Goal: Check status: Check status

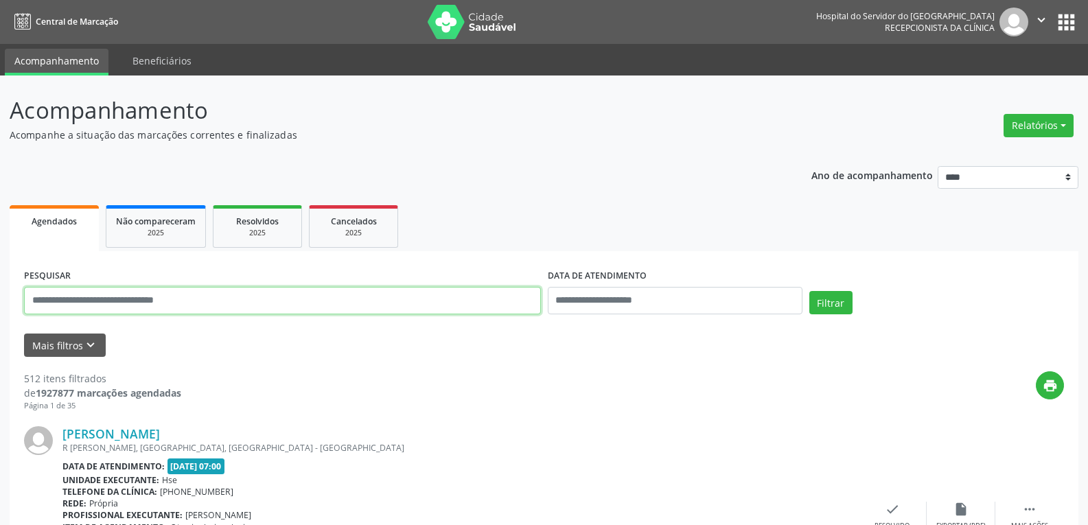
paste input "**********"
click at [809, 291] on button "Filtrar" at bounding box center [830, 302] width 43 height 23
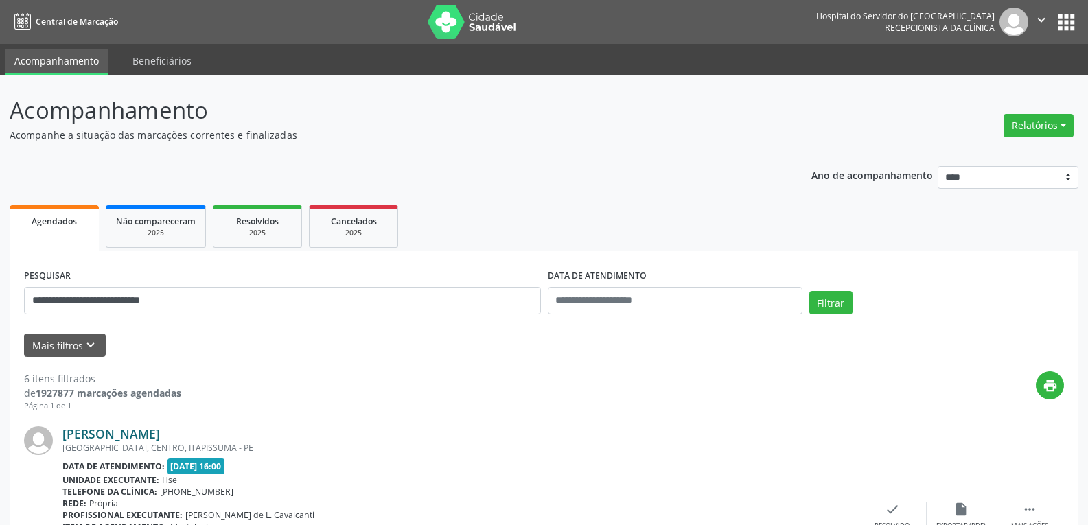
click at [160, 433] on link "[PERSON_NAME]" at bounding box center [110, 433] width 97 height 15
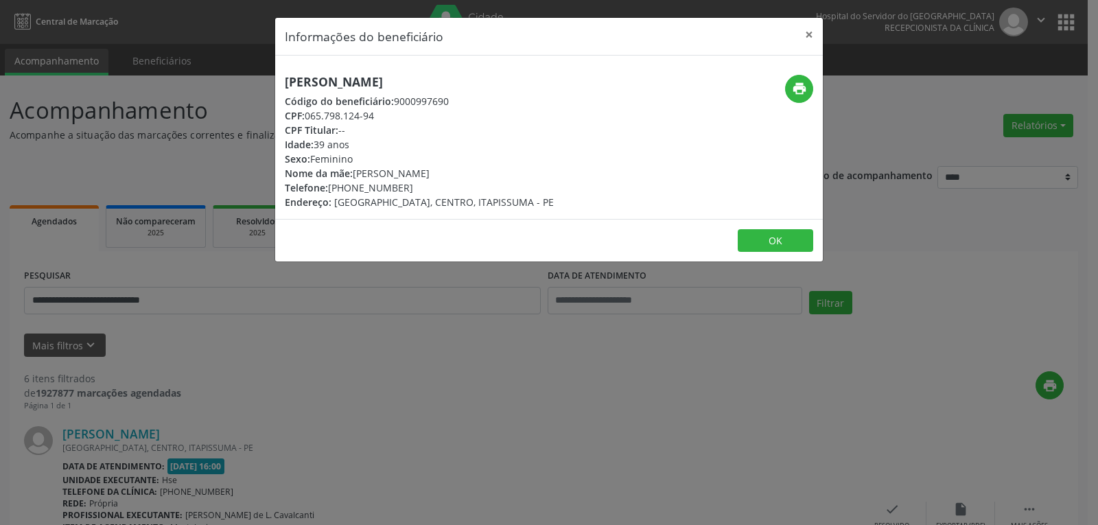
click at [555, 401] on div "Informações do beneficiário × [PERSON_NAME] Código do beneficiário: 9000997690 …" at bounding box center [549, 262] width 1098 height 525
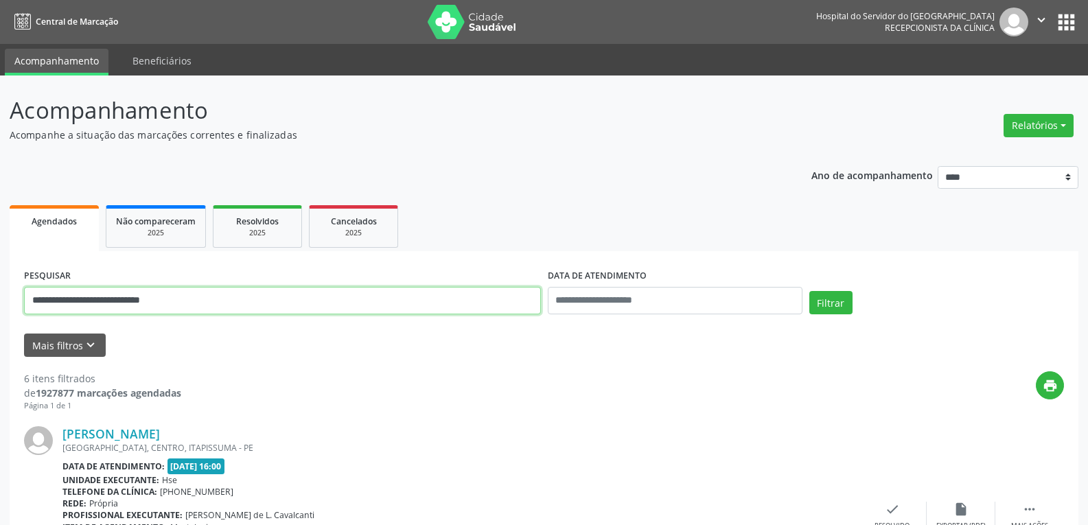
drag, startPoint x: 251, startPoint y: 296, endPoint x: 0, endPoint y: 222, distance: 261.2
click at [809, 291] on button "Filtrar" at bounding box center [830, 302] width 43 height 23
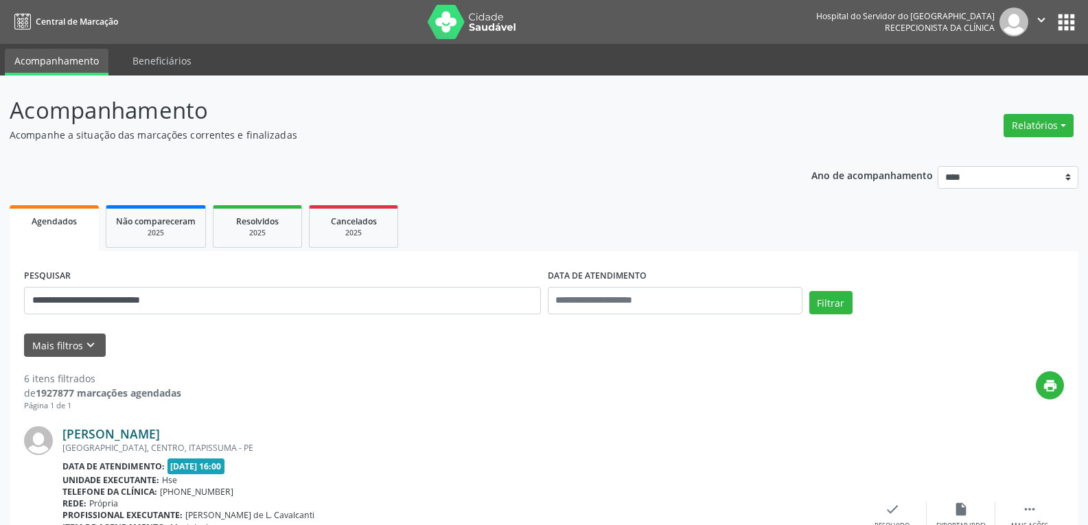
click at [160, 436] on link "[PERSON_NAME]" at bounding box center [110, 433] width 97 height 15
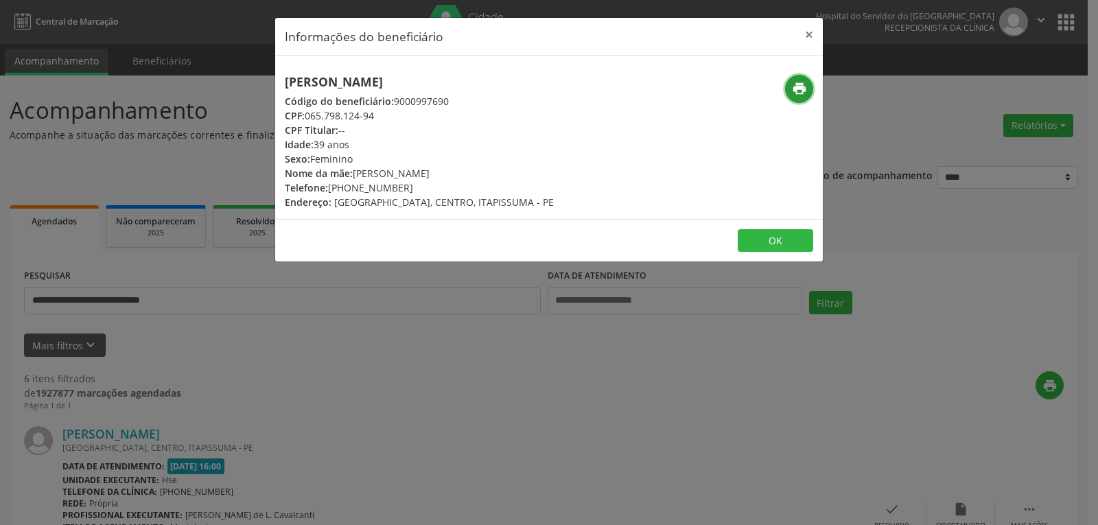
click at [800, 89] on icon "print" at bounding box center [799, 88] width 15 height 15
click at [813, 31] on button "×" at bounding box center [808, 35] width 27 height 34
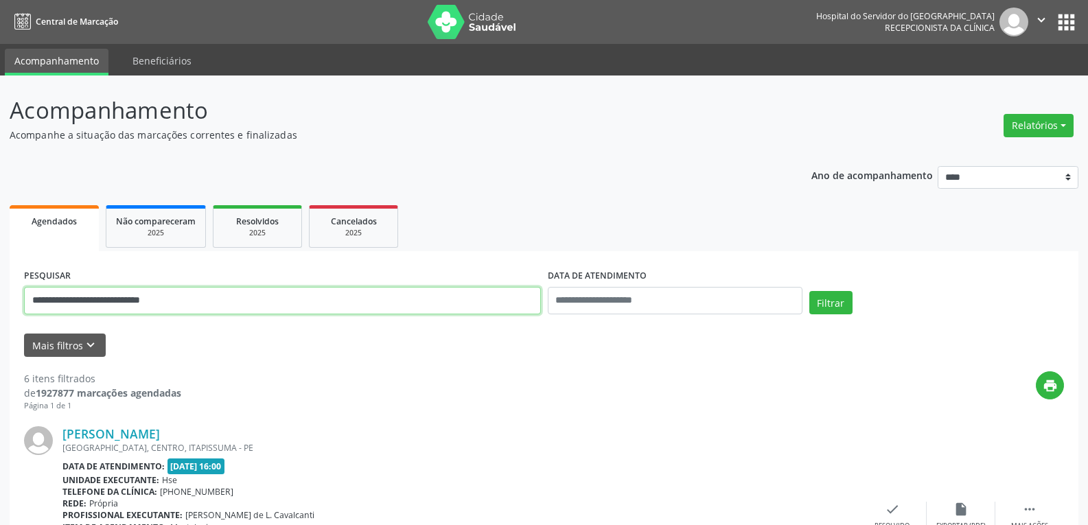
drag, startPoint x: 261, startPoint y: 296, endPoint x: 0, endPoint y: 291, distance: 260.8
paste input "text"
type input "**********"
click at [809, 291] on button "Filtrar" at bounding box center [830, 302] width 43 height 23
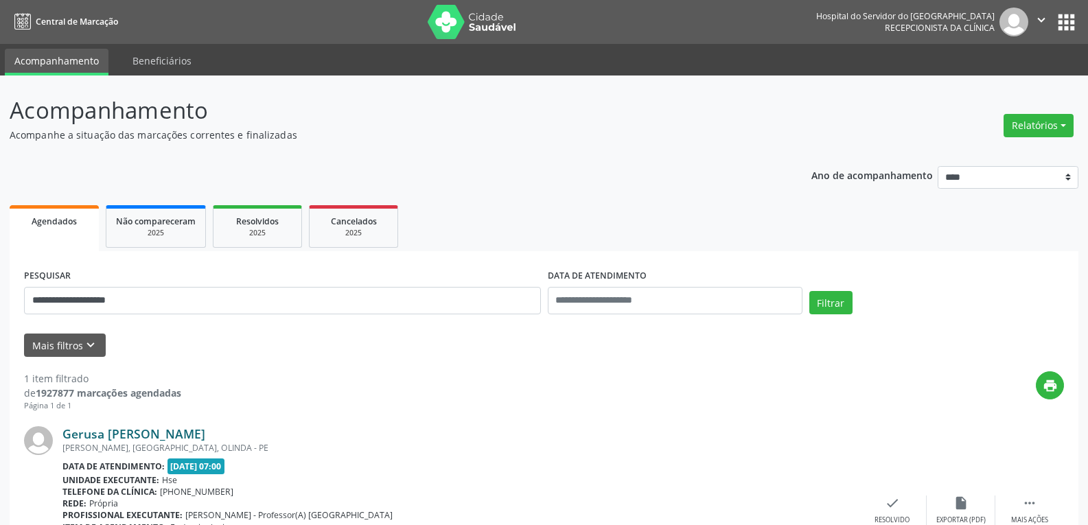
click at [119, 439] on link "Gerusa [PERSON_NAME]" at bounding box center [133, 433] width 143 height 15
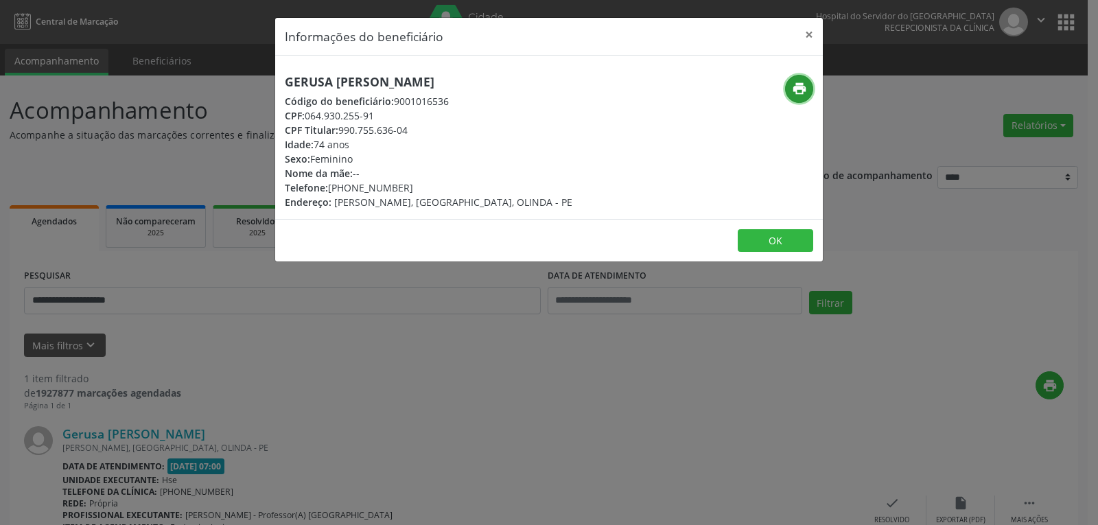
click at [799, 92] on icon "print" at bounding box center [799, 88] width 15 height 15
